Goal: Navigation & Orientation: Go to known website

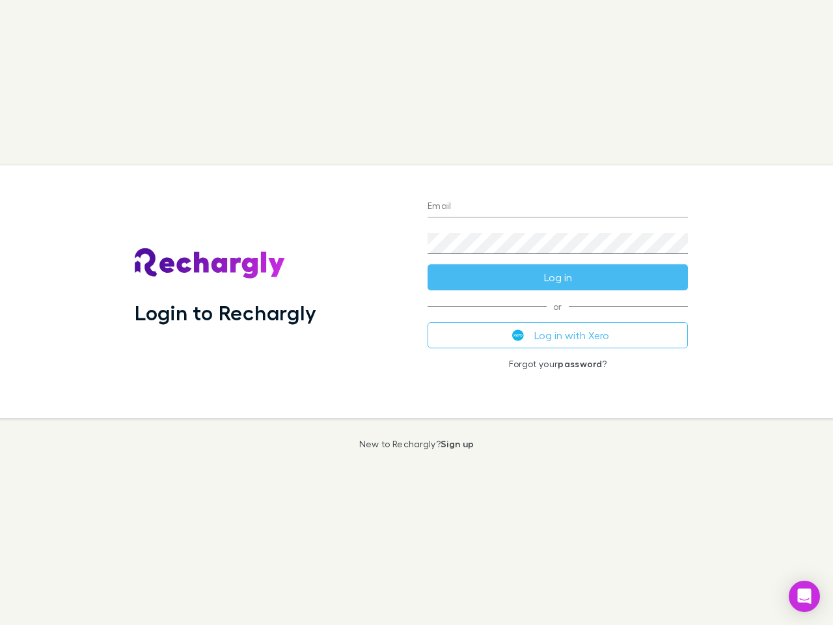
click at [417, 313] on div "Login to Rechargly" at bounding box center [270, 291] width 293 height 253
click at [558, 207] on input "Email" at bounding box center [558, 207] width 260 height 21
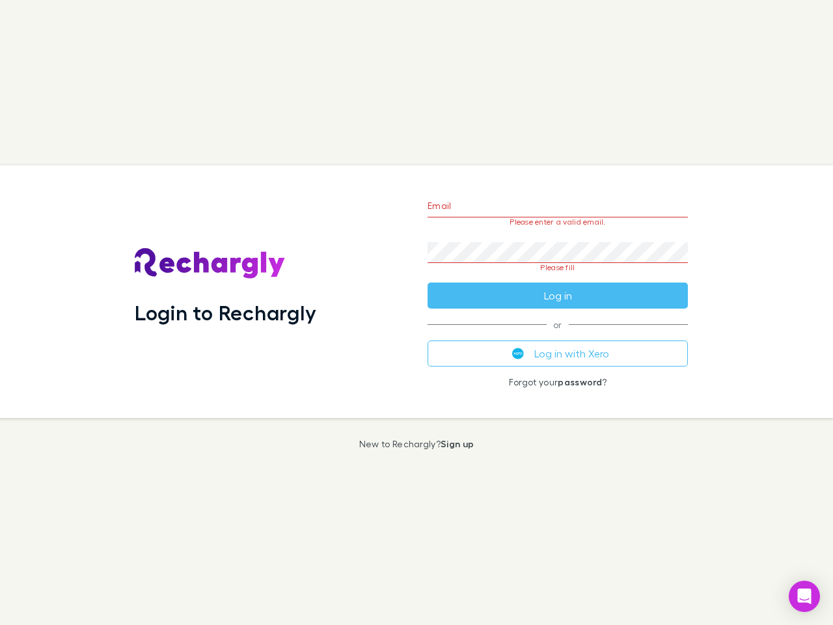
click at [558, 277] on form "Email Please enter a valid email. Password Please fill Log in" at bounding box center [558, 247] width 260 height 122
click at [558, 335] on div "Email Please enter a valid email. Password Please fill Log in or Log in with Xe…" at bounding box center [557, 291] width 281 height 253
click at [805, 596] on icon "Open Intercom Messenger" at bounding box center [805, 597] width 14 height 16
